Goal: Task Accomplishment & Management: Manage account settings

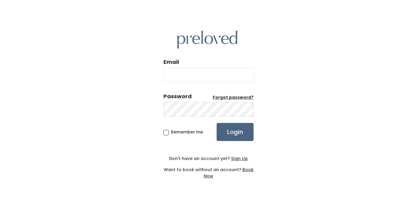
type input "[EMAIL_ADDRESS][DOMAIN_NAME]"
click at [235, 132] on input "Login" at bounding box center [235, 132] width 37 height 18
click at [241, 97] on u "Forgot password?" at bounding box center [233, 97] width 41 height 6
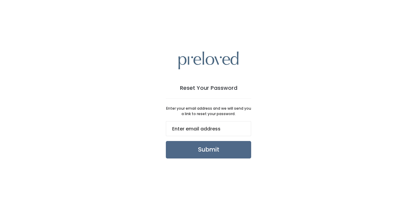
click at [214, 127] on input "email" at bounding box center [208, 128] width 85 height 15
type input "[EMAIL_ADDRESS][DOMAIN_NAME]"
click at [213, 150] on input "Submit" at bounding box center [208, 149] width 85 height 17
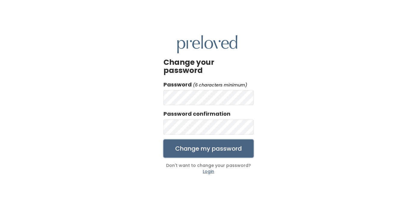
click at [228, 142] on input "Change my password" at bounding box center [209, 148] width 90 height 18
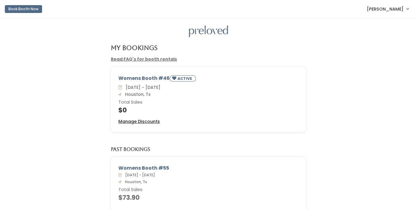
click at [153, 122] on u "Manage Discounts" at bounding box center [140, 121] width 42 height 6
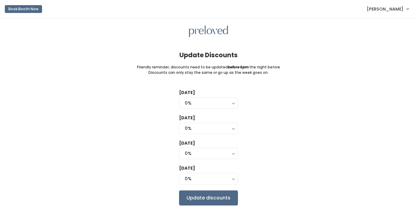
scroll to position [19, 0]
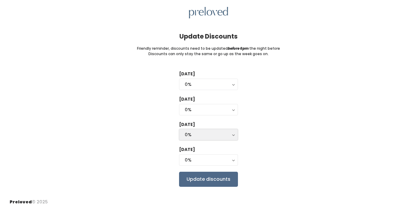
click at [227, 133] on div "0%" at bounding box center [209, 134] width 48 height 7
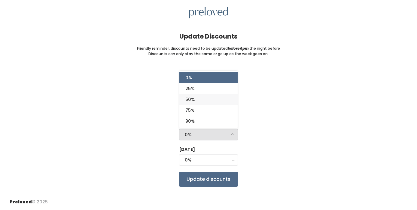
click at [222, 99] on link "50%" at bounding box center [209, 99] width 58 height 11
select select "50%"
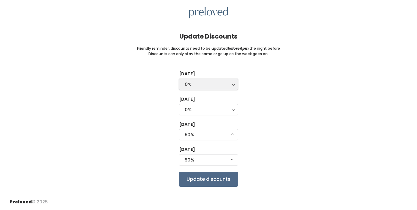
click at [203, 82] on div "0%" at bounding box center [209, 84] width 48 height 7
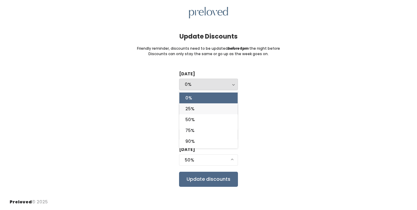
click at [200, 108] on link "25%" at bounding box center [209, 108] width 58 height 11
select select "25%"
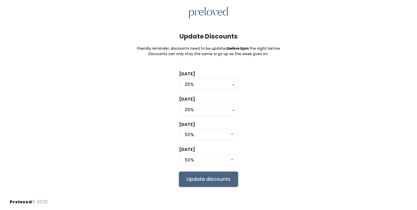
click at [226, 180] on input "Update discounts" at bounding box center [208, 178] width 59 height 15
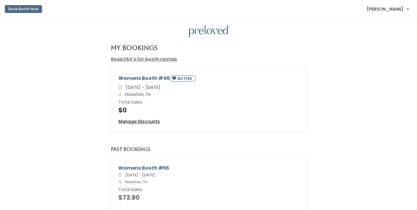
click at [151, 120] on u "Manage Discounts" at bounding box center [140, 121] width 42 height 6
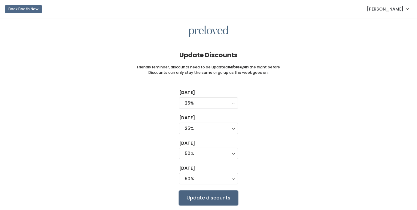
click at [220, 198] on input "Update discounts" at bounding box center [208, 197] width 59 height 15
